Goal: Find specific page/section: Find specific page/section

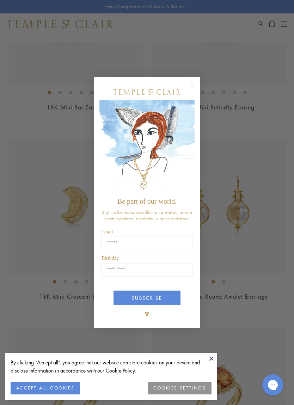
click at [104, 64] on div "Close dialog Be part of our world. Sign up for exclusive collection previews, p…" at bounding box center [147, 202] width 294 height 405
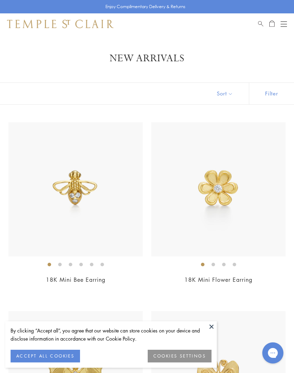
click at [286, 22] on div "Open navigation" at bounding box center [284, 22] width 6 height 0
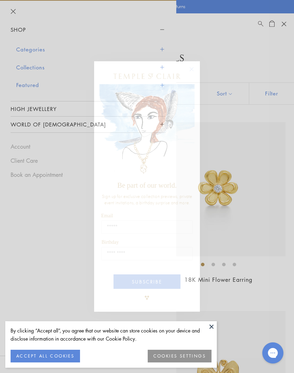
click at [193, 68] on circle "Close dialog" at bounding box center [192, 69] width 8 height 8
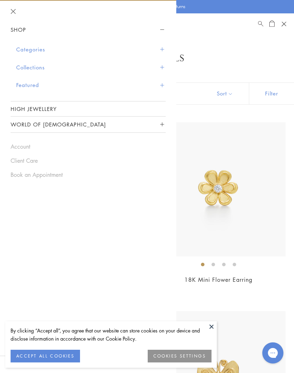
click at [160, 66] on span "Sidebar navigation" at bounding box center [162, 67] width 4 height 4
click at [164, 50] on button "Categories" at bounding box center [91, 50] width 150 height 18
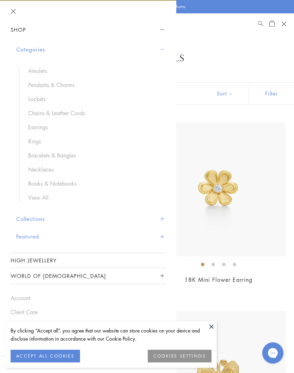
click at [48, 170] on link "Necklaces" at bounding box center [93, 170] width 130 height 8
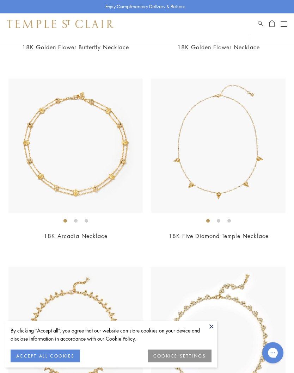
scroll to position [976, 0]
